Goal: Complete application form: Complete application form

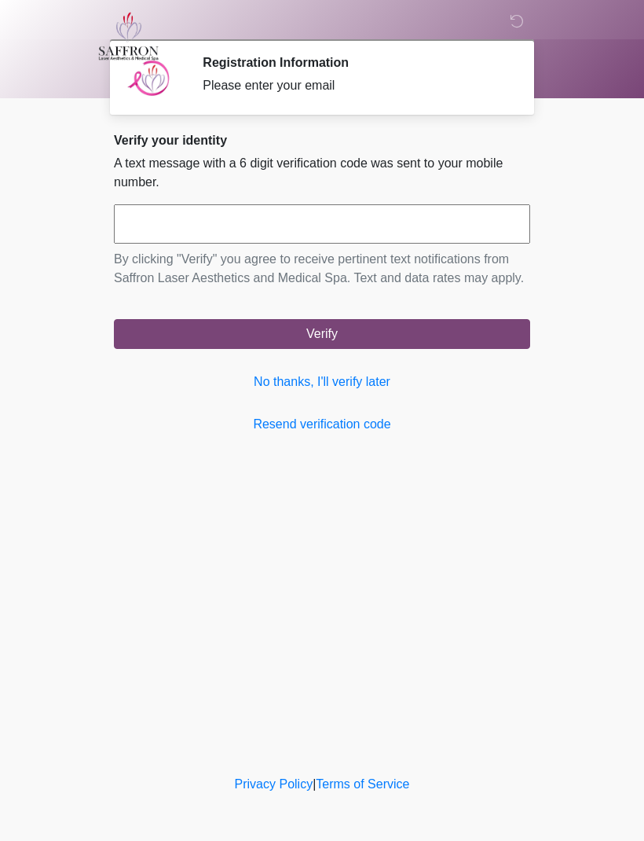
click at [352, 391] on link "No thanks, I'll verify later" at bounding box center [322, 382] width 417 height 19
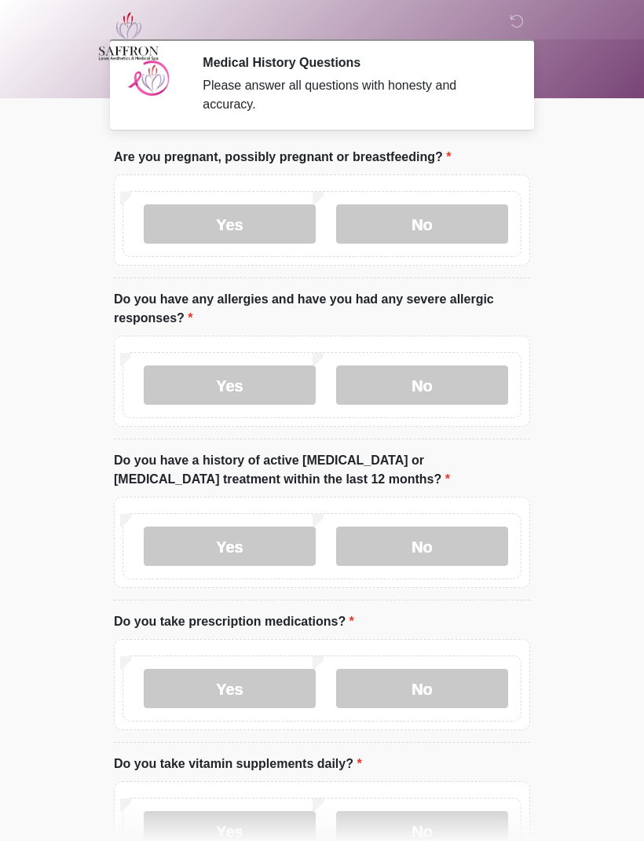
click at [444, 221] on label "No" at bounding box center [422, 223] width 172 height 39
click at [447, 395] on label "No" at bounding box center [422, 384] width 172 height 39
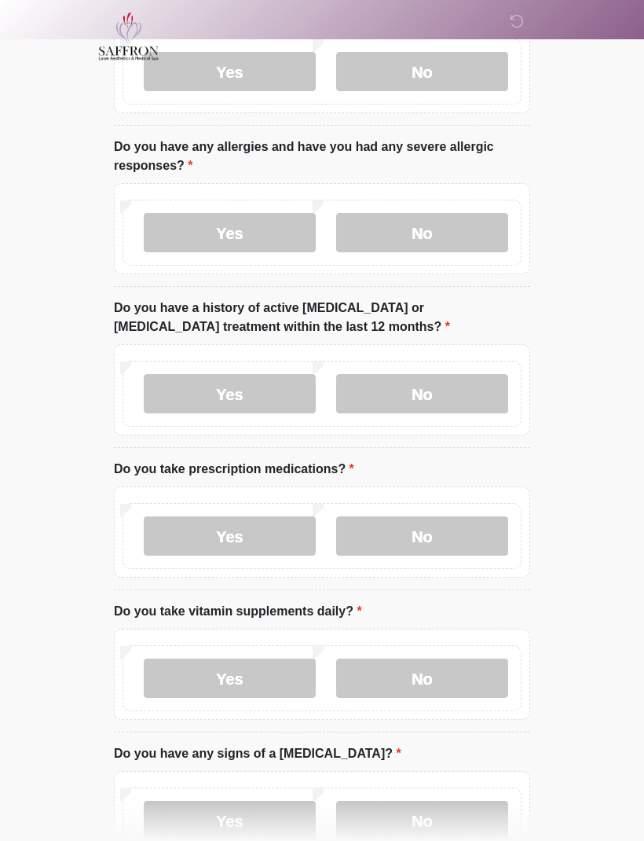
click at [461, 389] on label "No" at bounding box center [422, 393] width 172 height 39
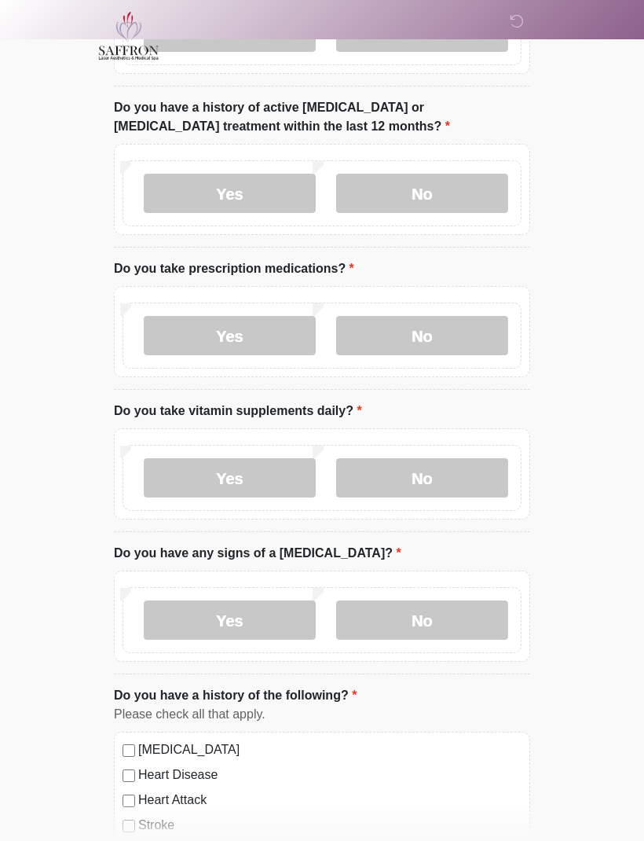
click at [268, 334] on label "Yes" at bounding box center [230, 336] width 172 height 39
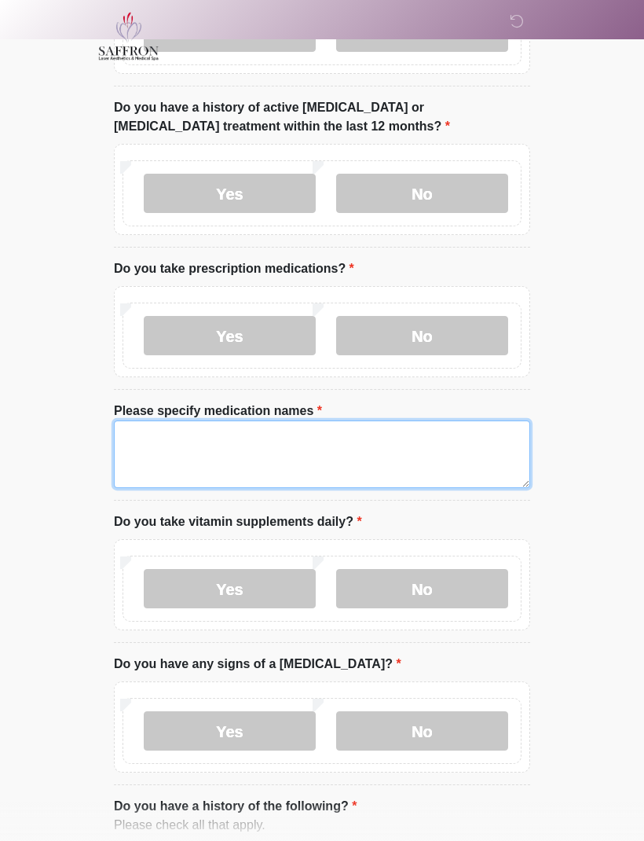
click at [395, 456] on textarea "Please specify medication names" at bounding box center [322, 454] width 417 height 68
type textarea "**********"
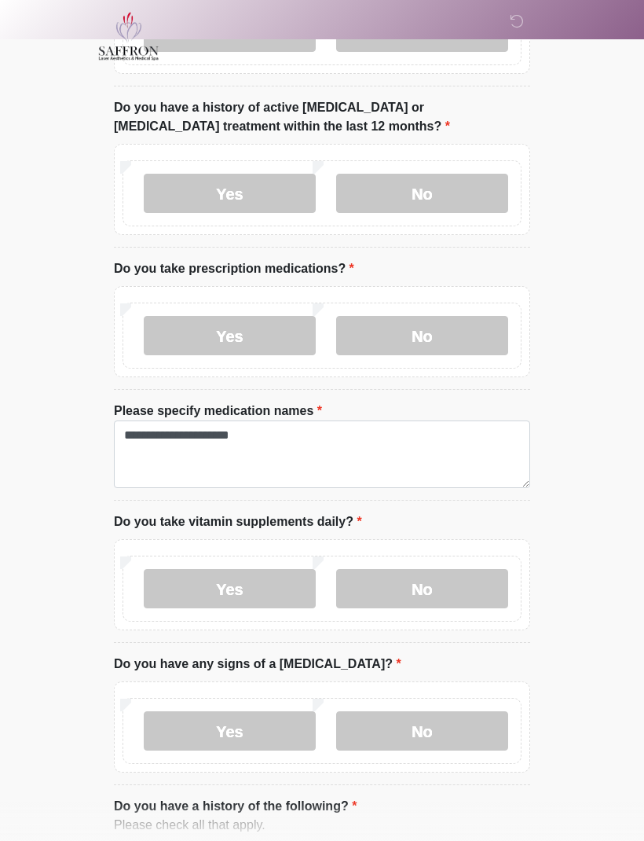
click at [538, 666] on div "This is the beginning of your virtual Good Faith Exam . ﻿﻿﻿﻿﻿﻿﻿﻿ This step is n…" at bounding box center [322, 757] width 440 height 1924
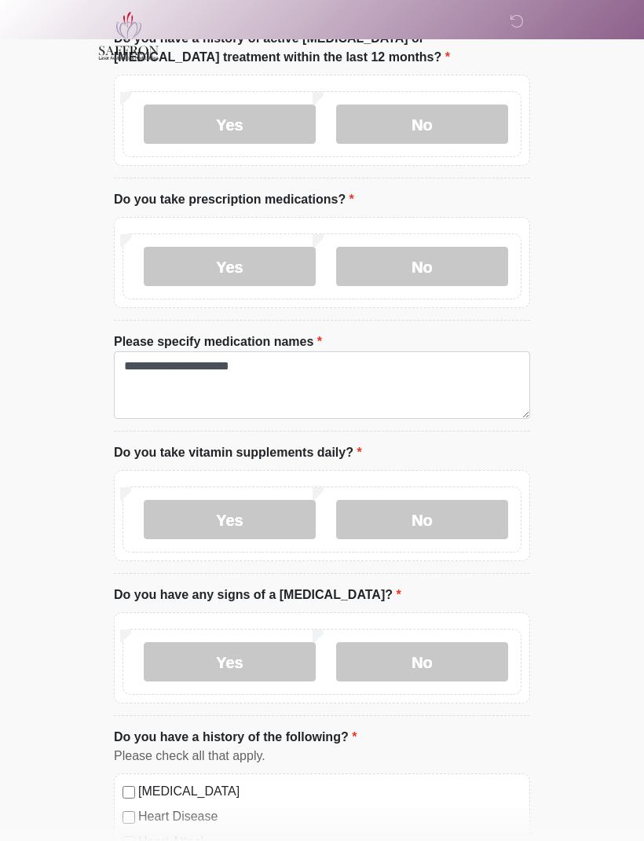
scroll to position [425, 0]
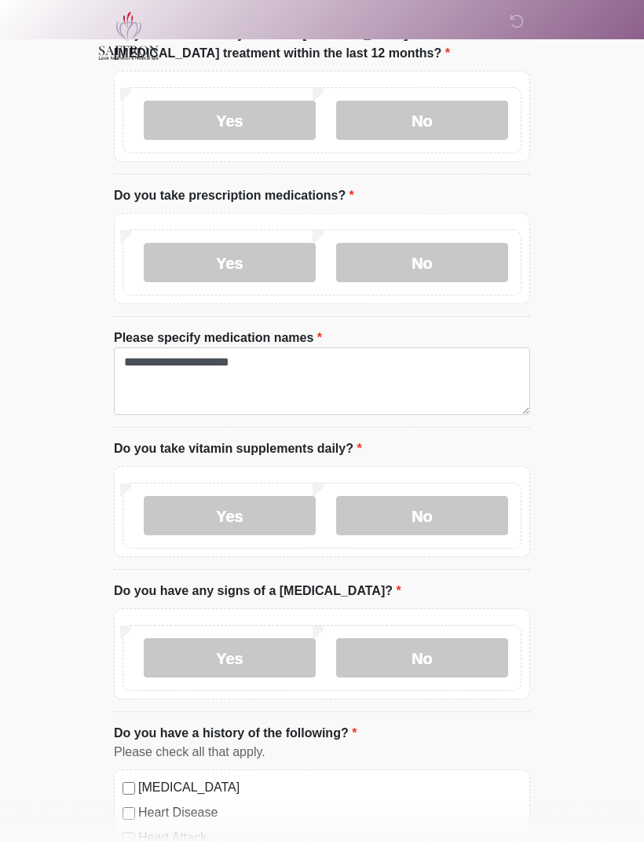
click at [445, 516] on label "No" at bounding box center [422, 516] width 172 height 39
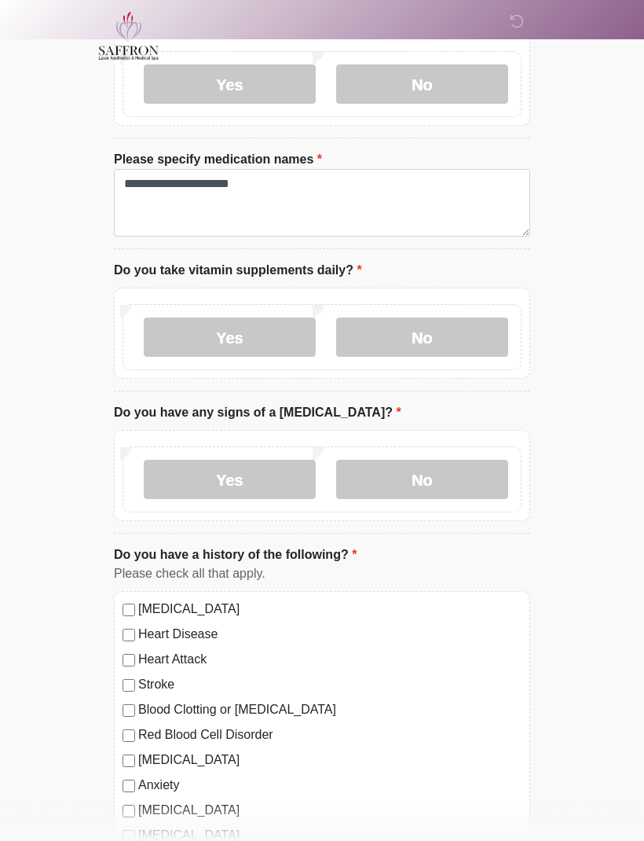
scroll to position [604, 0]
click at [463, 476] on label "No" at bounding box center [422, 479] width 172 height 39
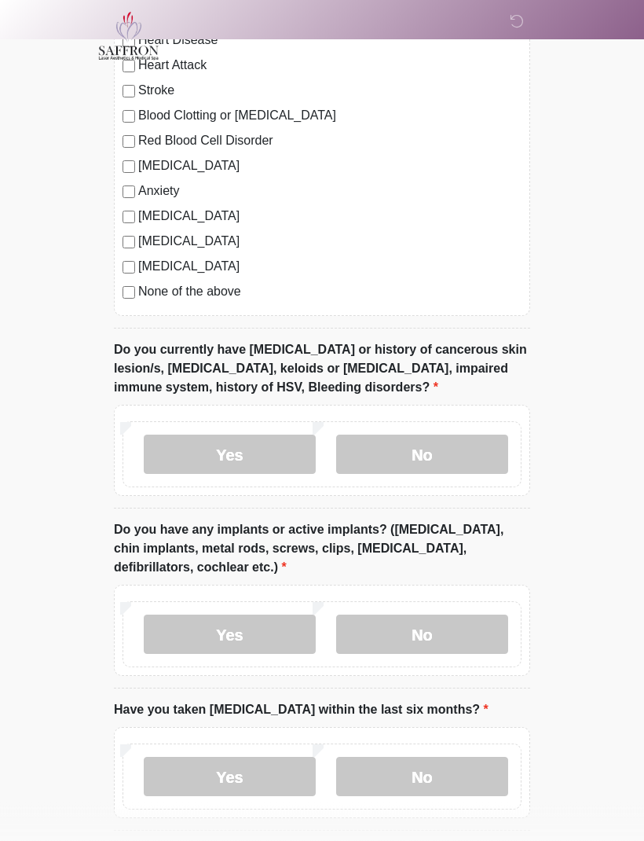
scroll to position [1199, 0]
click at [459, 453] on label "No" at bounding box center [422, 454] width 172 height 39
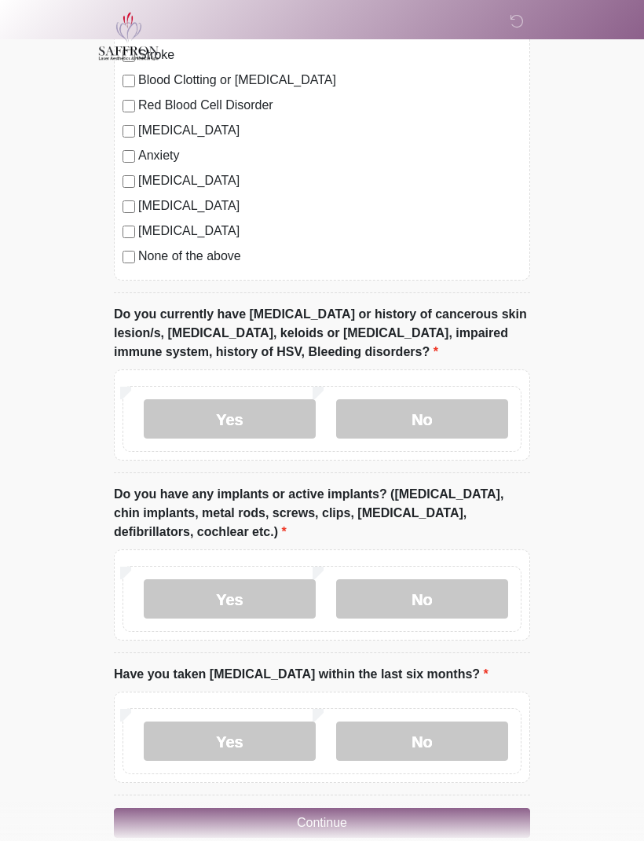
scroll to position [1260, 0]
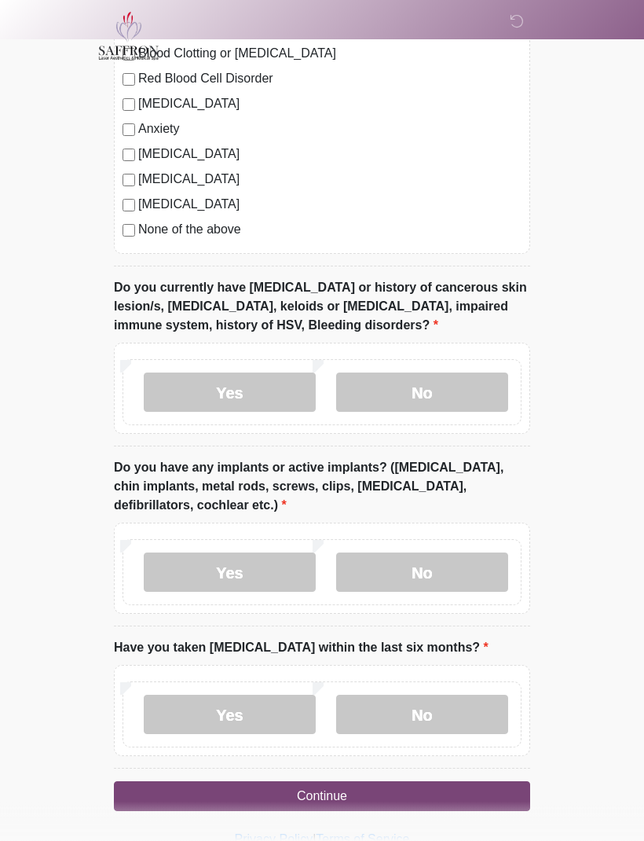
click at [461, 566] on label "No" at bounding box center [422, 572] width 172 height 39
click at [465, 709] on label "No" at bounding box center [422, 715] width 172 height 39
click at [442, 789] on button "Continue" at bounding box center [322, 797] width 417 height 30
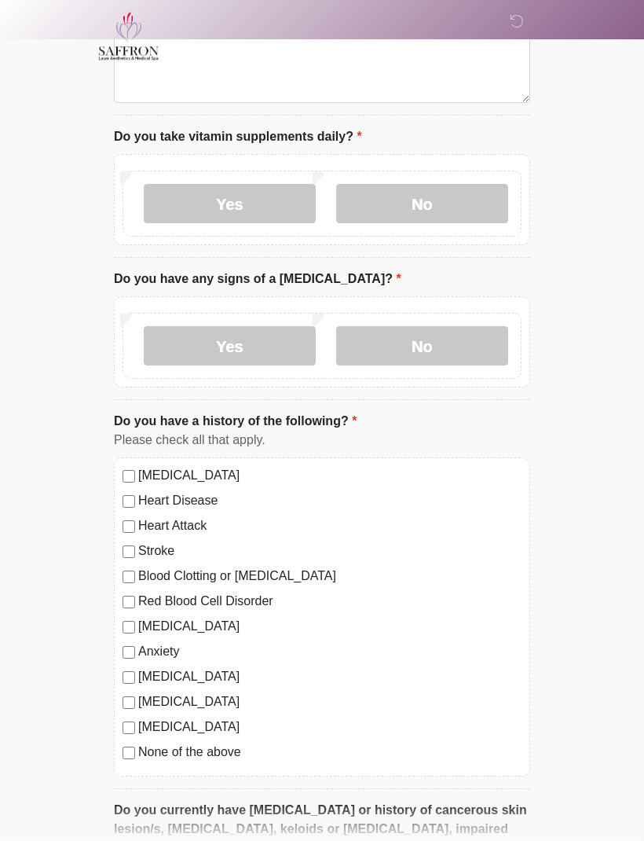
scroll to position [0, 0]
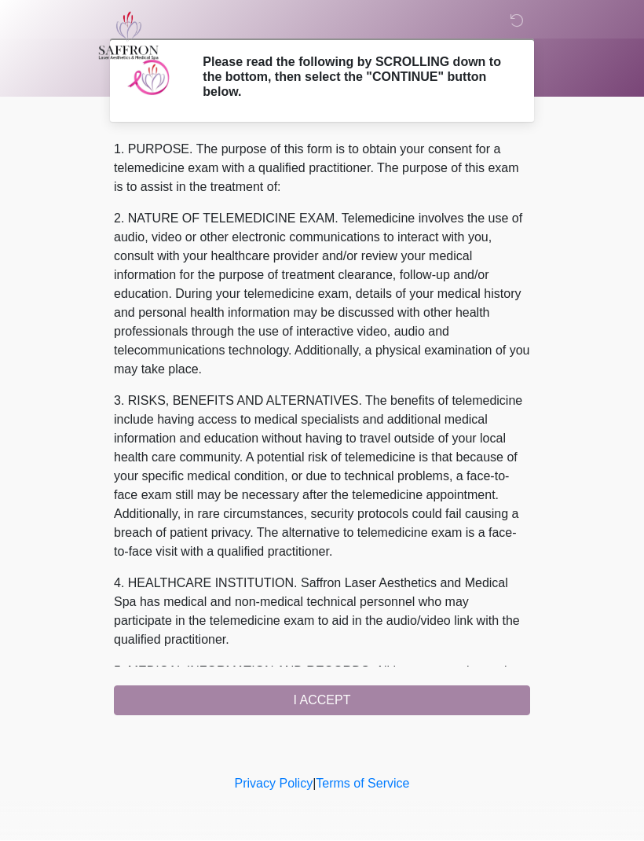
click at [452, 705] on div "1. PURPOSE. The purpose of this form is to obtain your consent for a telemedici…" at bounding box center [322, 428] width 417 height 575
click at [337, 697] on div "1. PURPOSE. The purpose of this form is to obtain your consent for a telemedici…" at bounding box center [322, 428] width 417 height 575
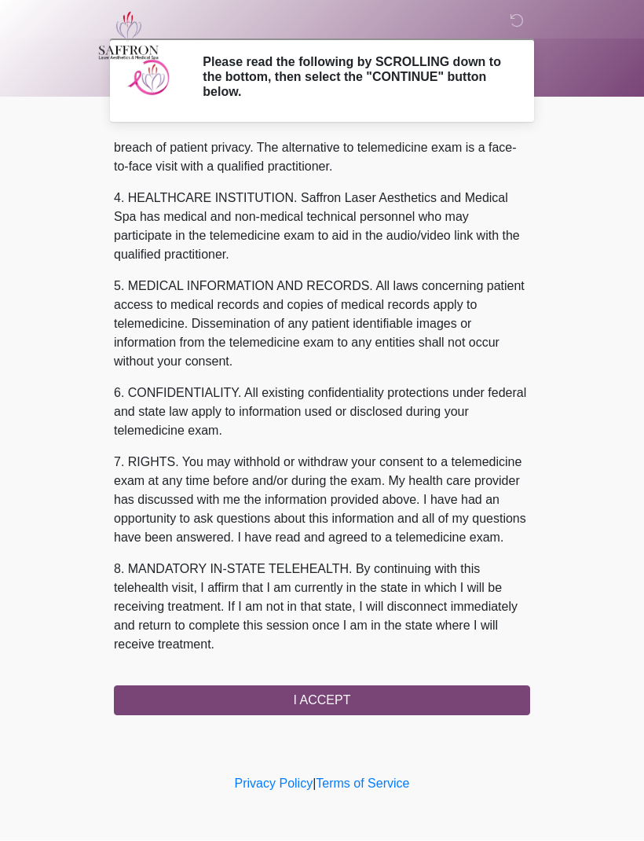
scroll to position [423, 0]
click at [369, 695] on button "I ACCEPT" at bounding box center [322, 701] width 417 height 30
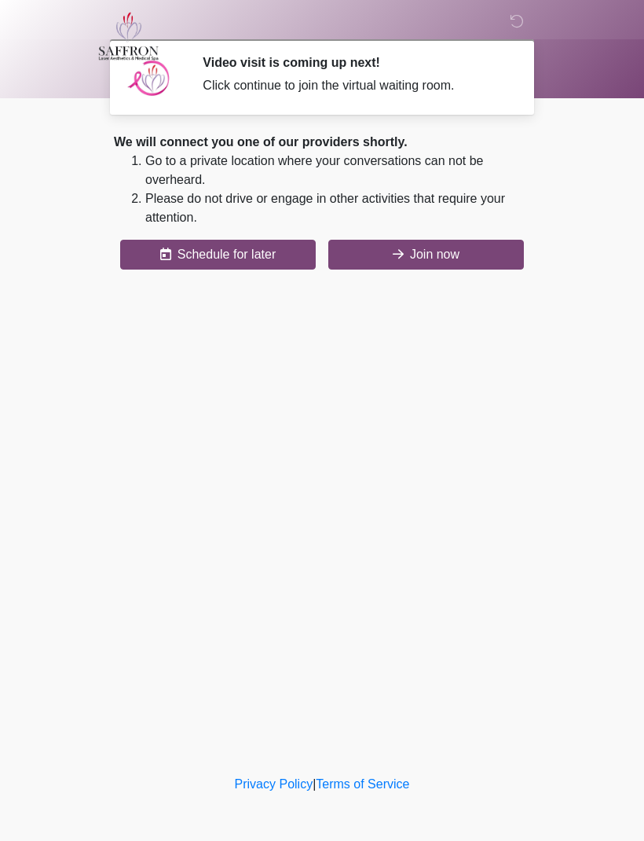
click at [435, 263] on button "Join now" at bounding box center [427, 255] width 196 height 30
